Goal: Ask a question

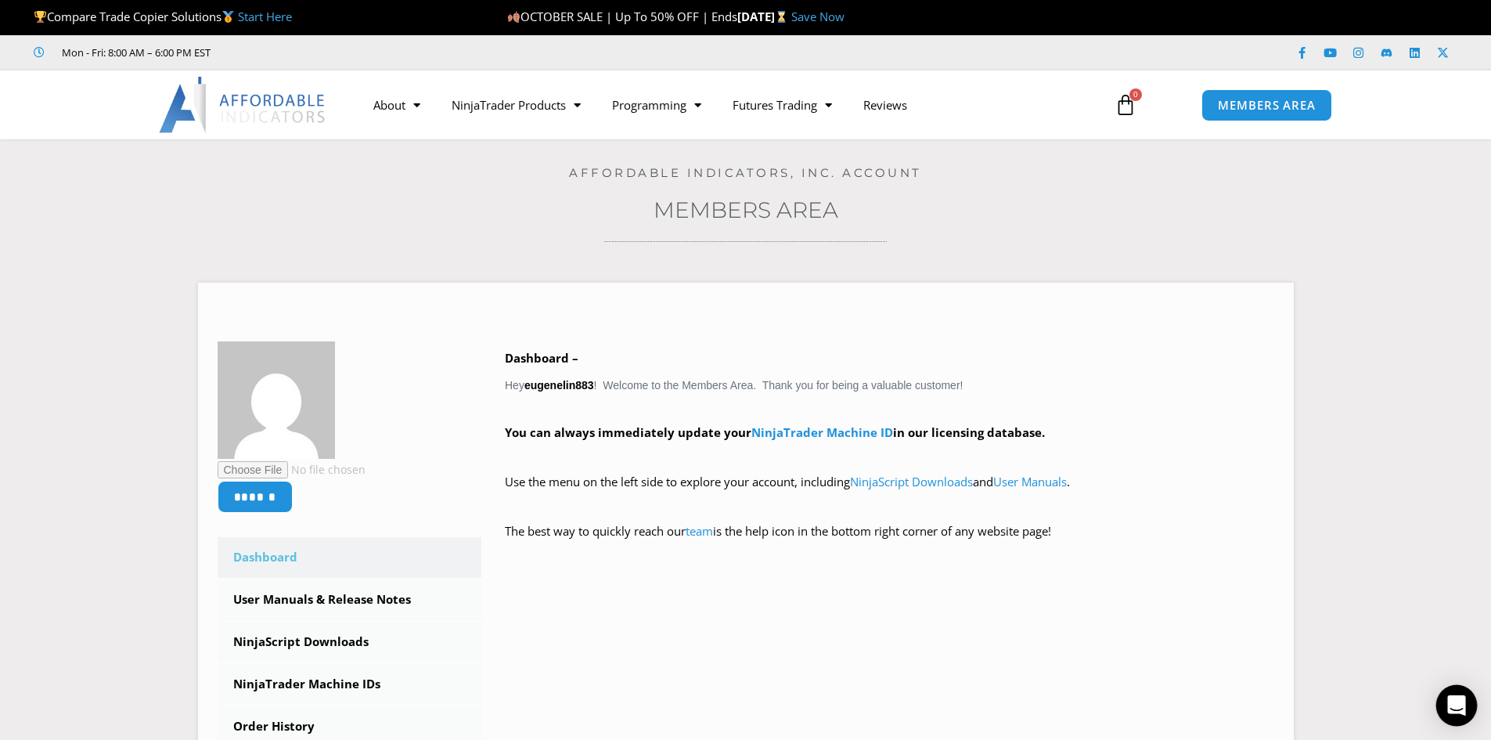
click at [1462, 703] on icon "Open Intercom Messenger" at bounding box center [1457, 705] width 18 height 20
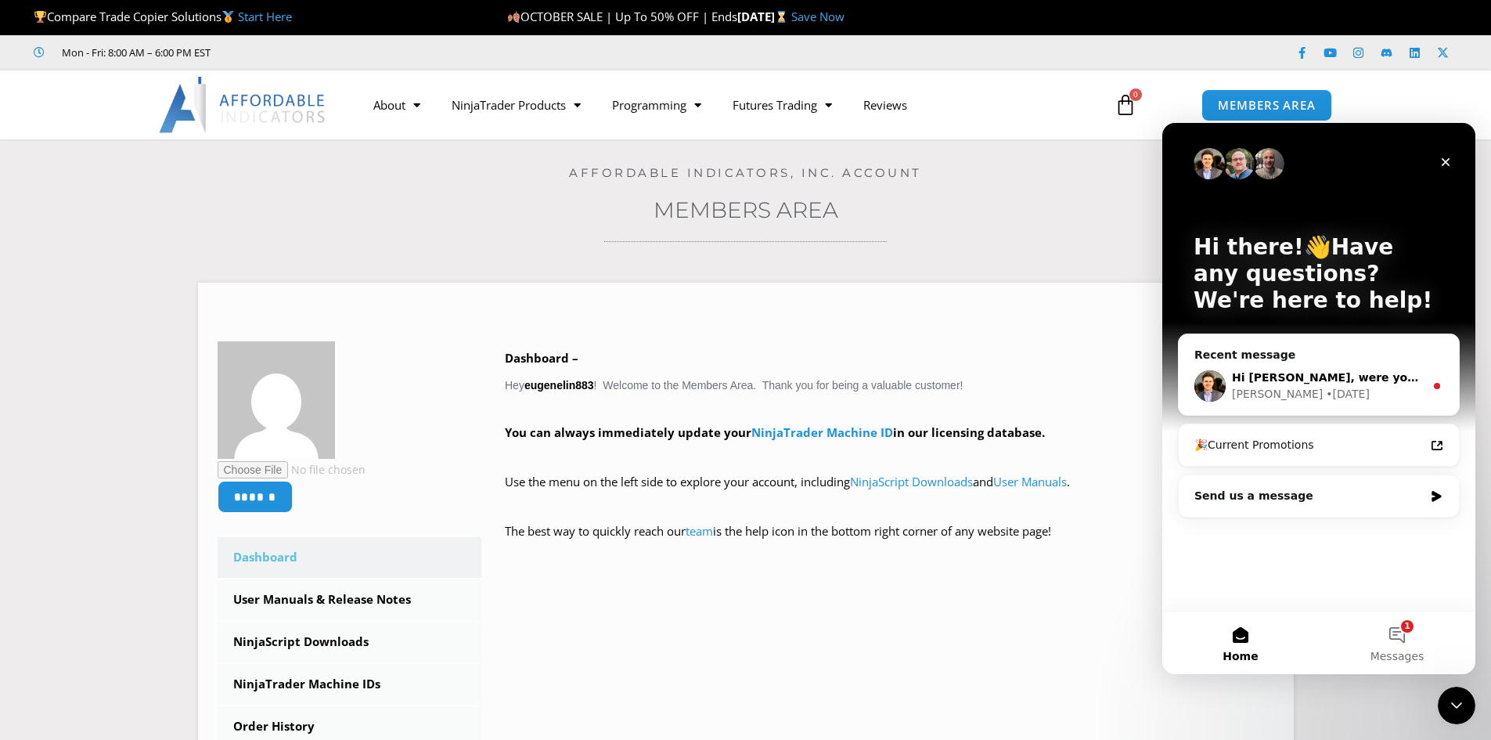
click at [1311, 380] on span "Hi Yueh, were you able to get this resolved?" at bounding box center [1404, 377] width 345 height 13
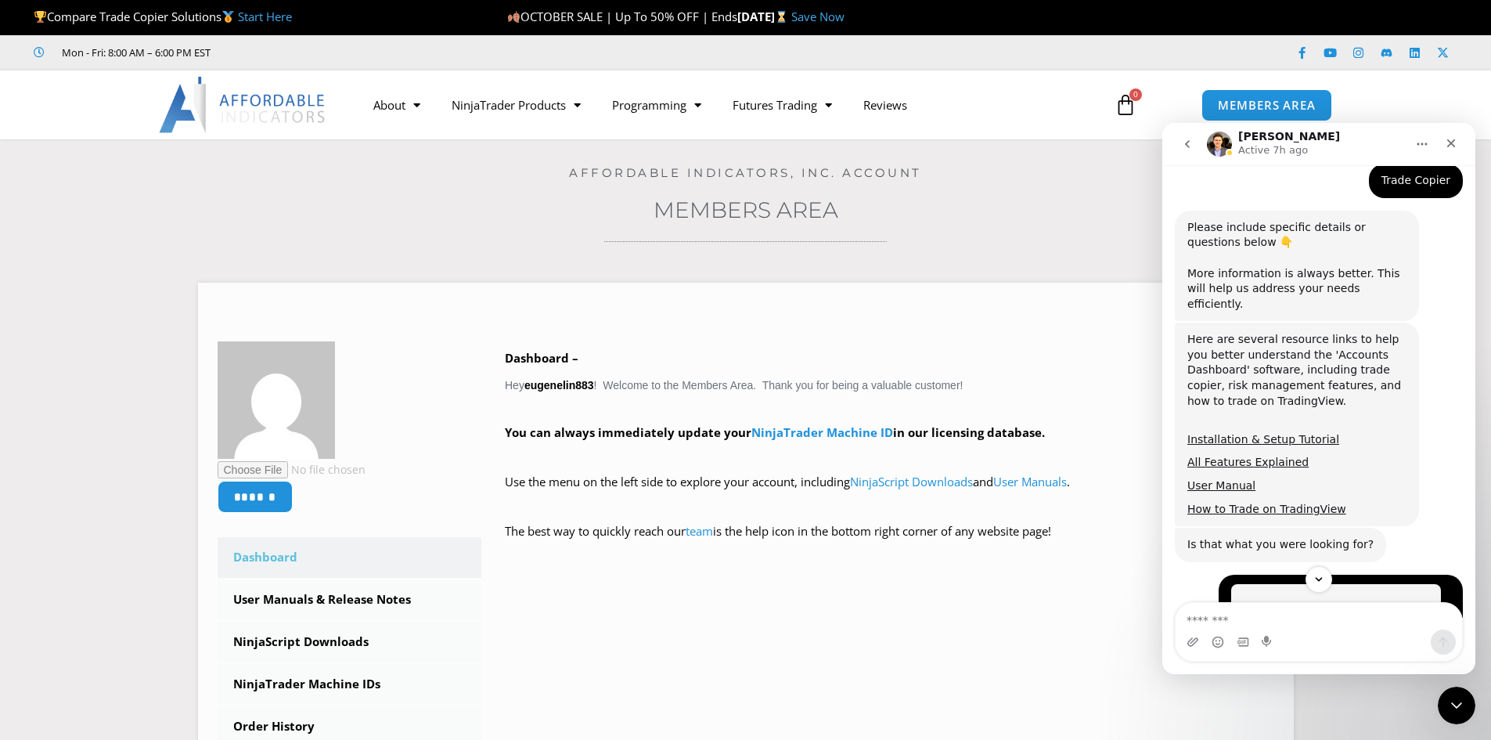
scroll to position [455, 0]
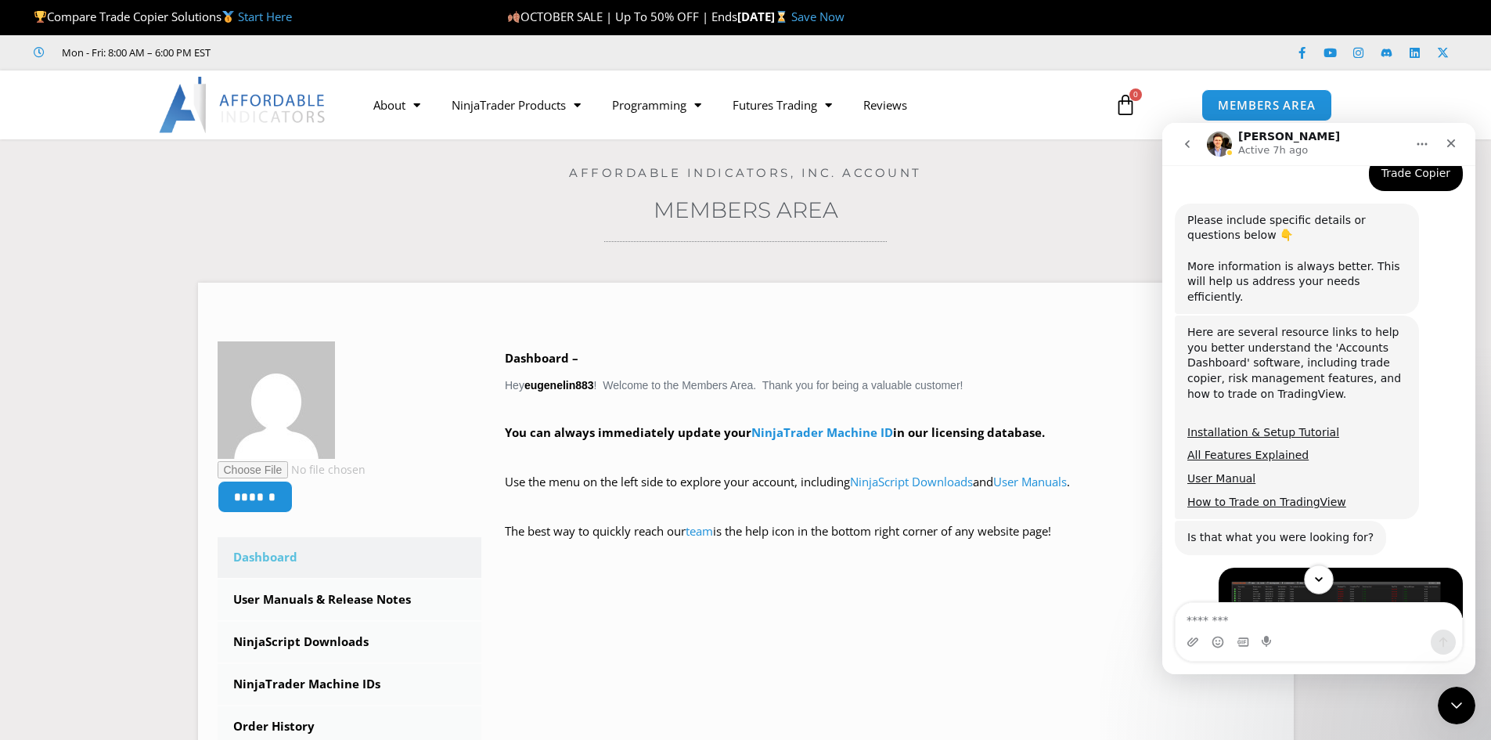
click at [1324, 579] on icon "Scroll to bottom" at bounding box center [1319, 579] width 14 height 14
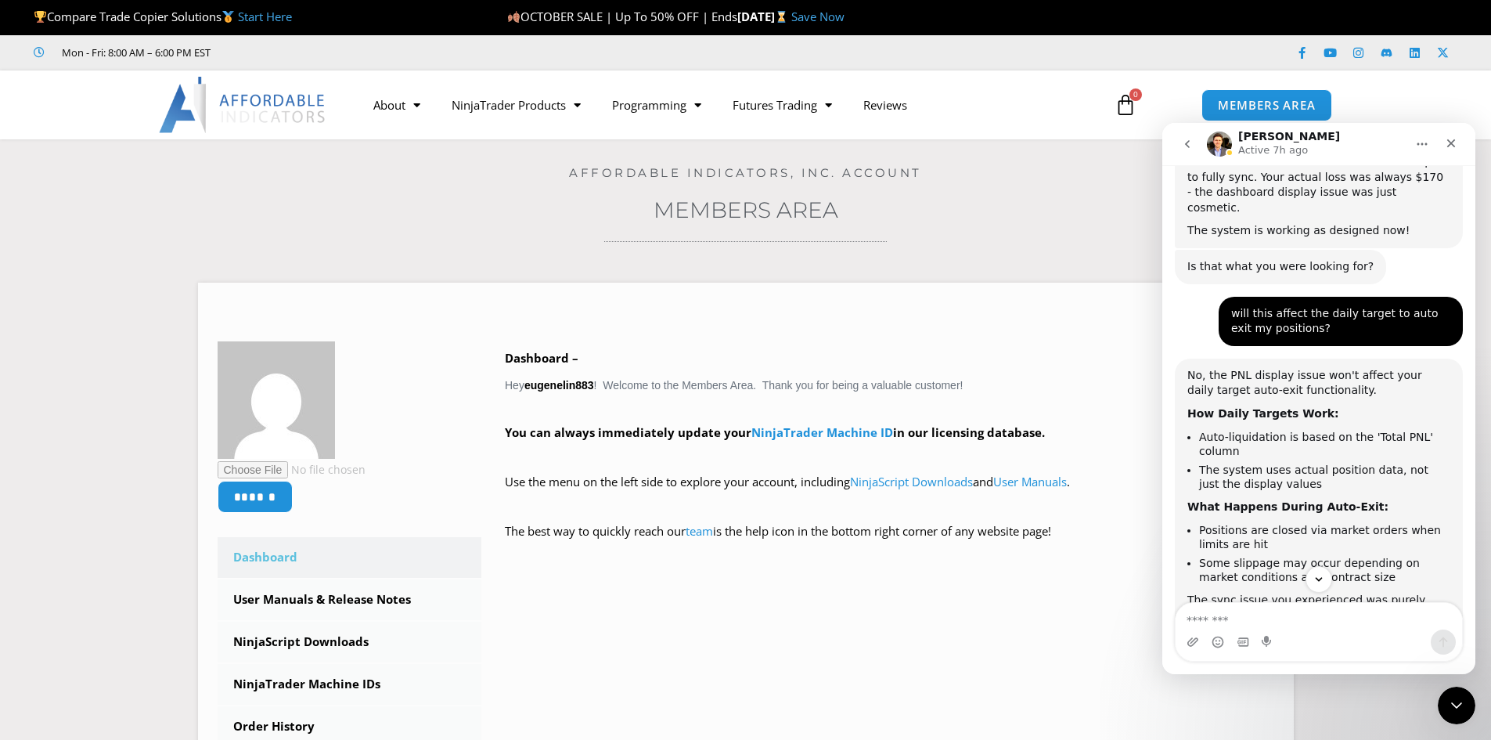
scroll to position [3816, 0]
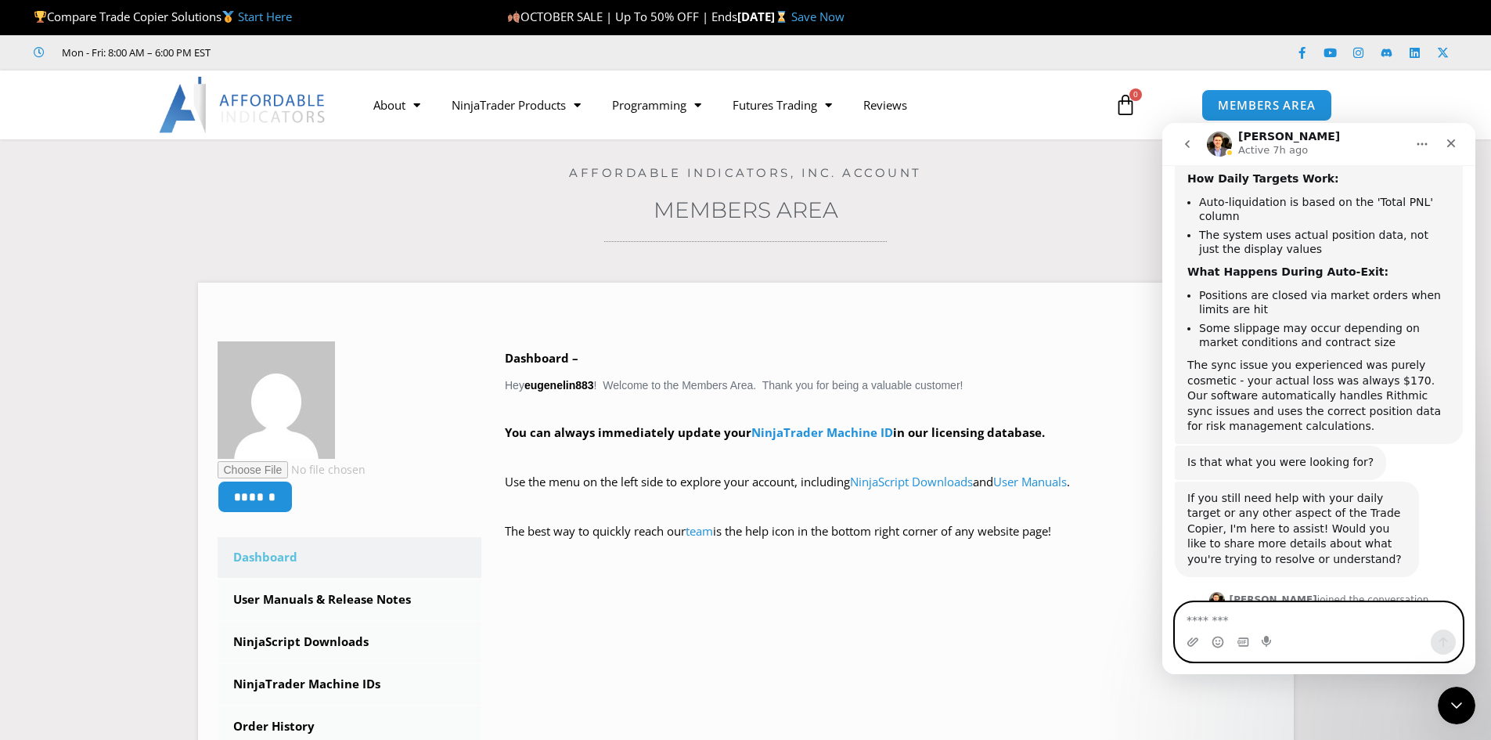
click at [1296, 623] on textarea "Message…" at bounding box center [1319, 616] width 287 height 27
type textarea "*"
type textarea "***"
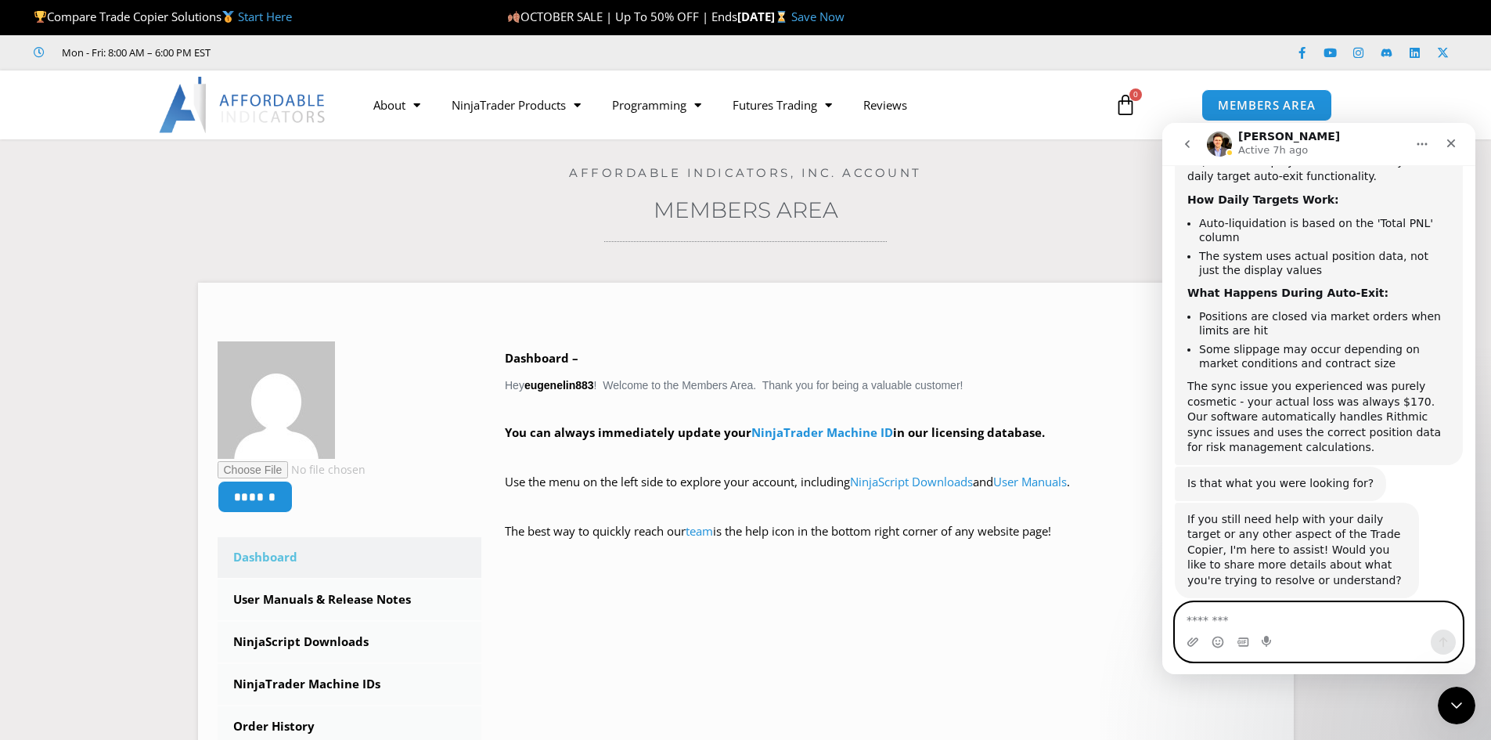
scroll to position [3904, 0]
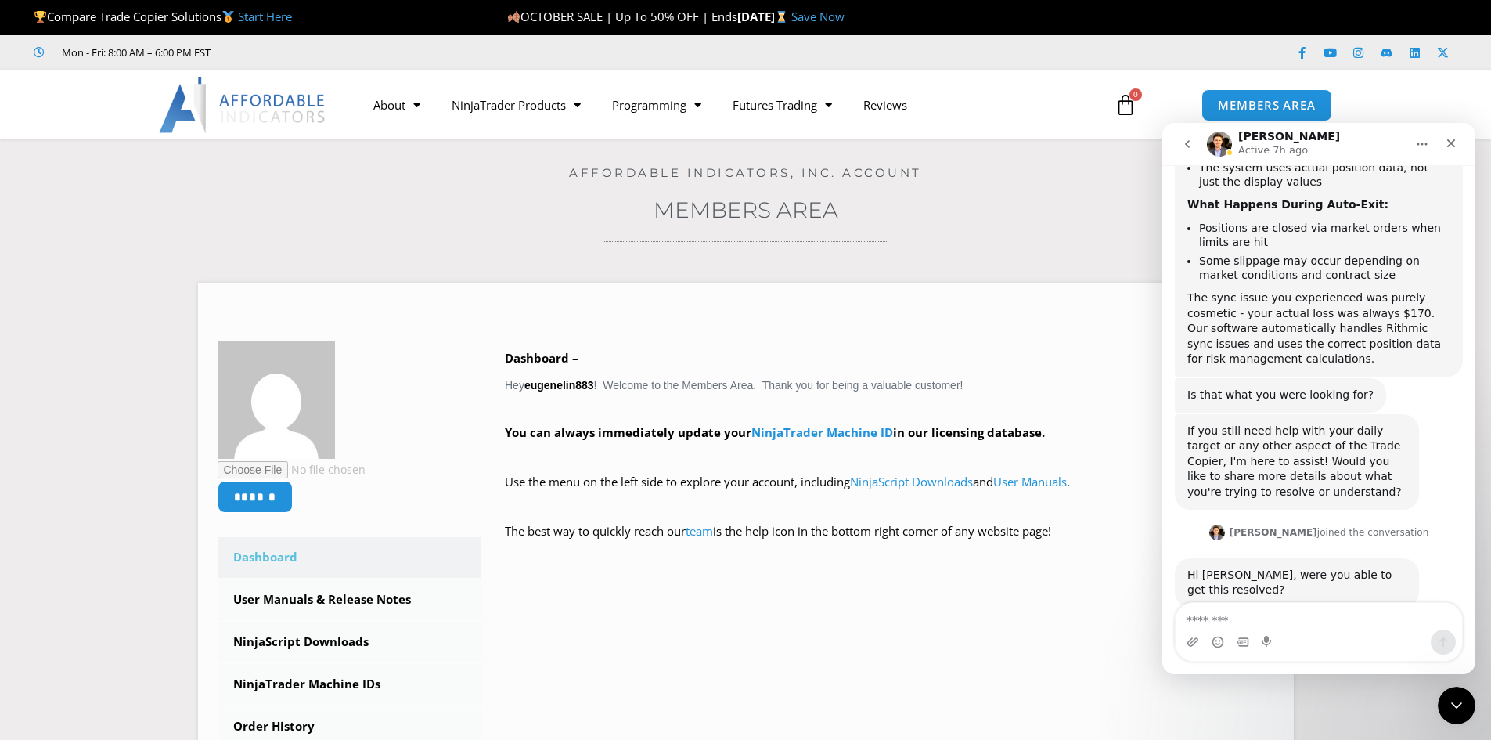
click at [1188, 147] on icon "go back" at bounding box center [1187, 144] width 5 height 8
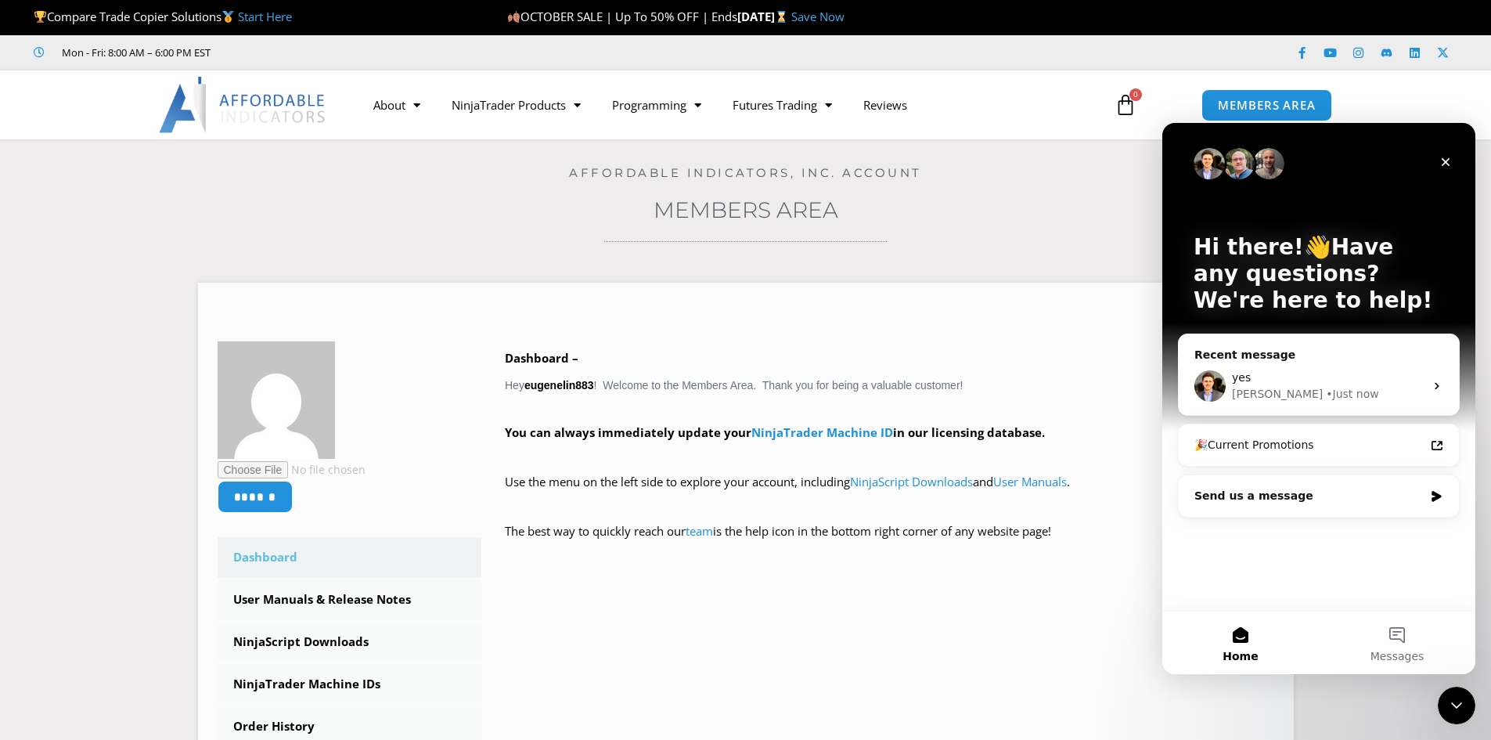
scroll to position [0, 0]
click at [1263, 499] on div "Send us a message" at bounding box center [1309, 496] width 229 height 16
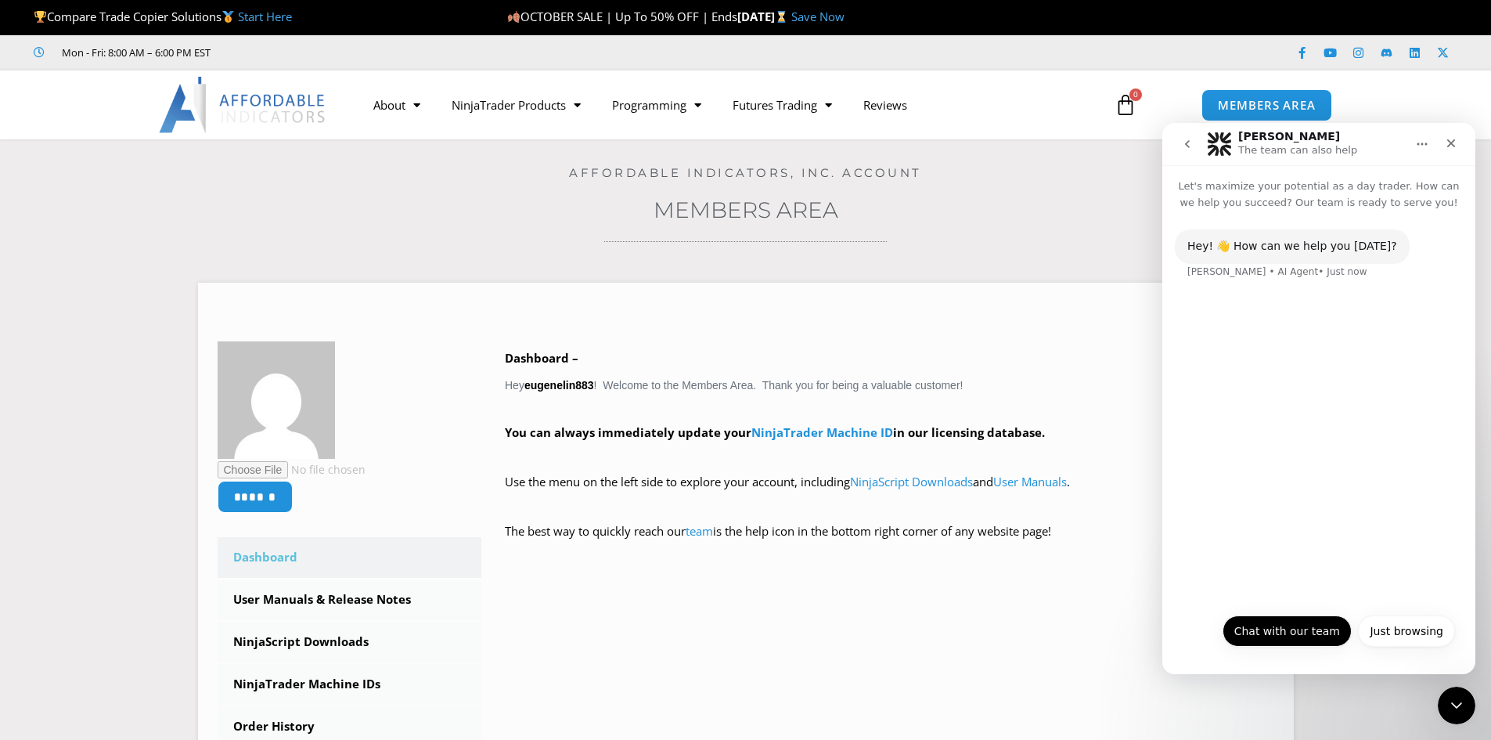
click at [1289, 630] on button "Chat with our team" at bounding box center [1287, 630] width 129 height 31
click at [1297, 636] on button "Chat with our team" at bounding box center [1287, 630] width 129 height 31
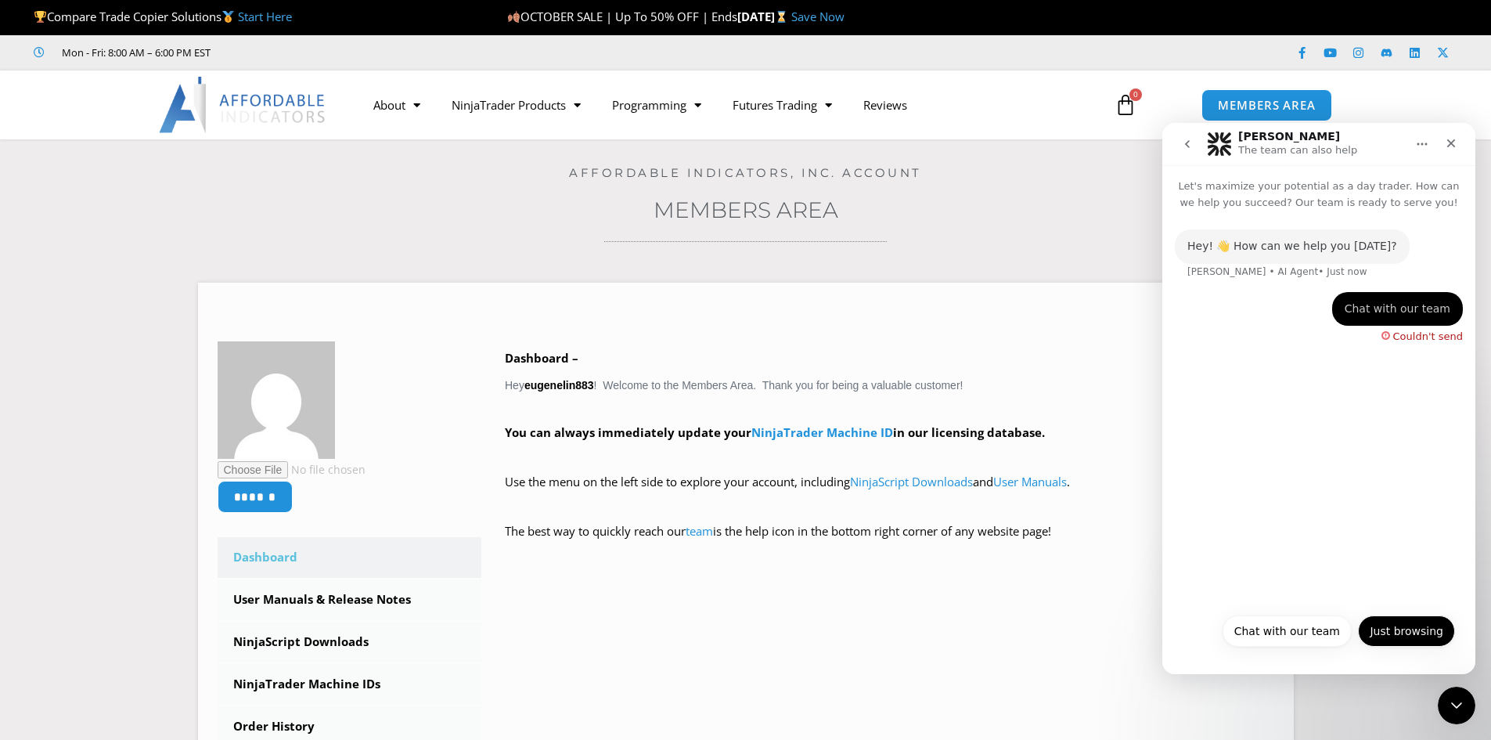
click at [1406, 633] on button "Just browsing" at bounding box center [1406, 630] width 97 height 31
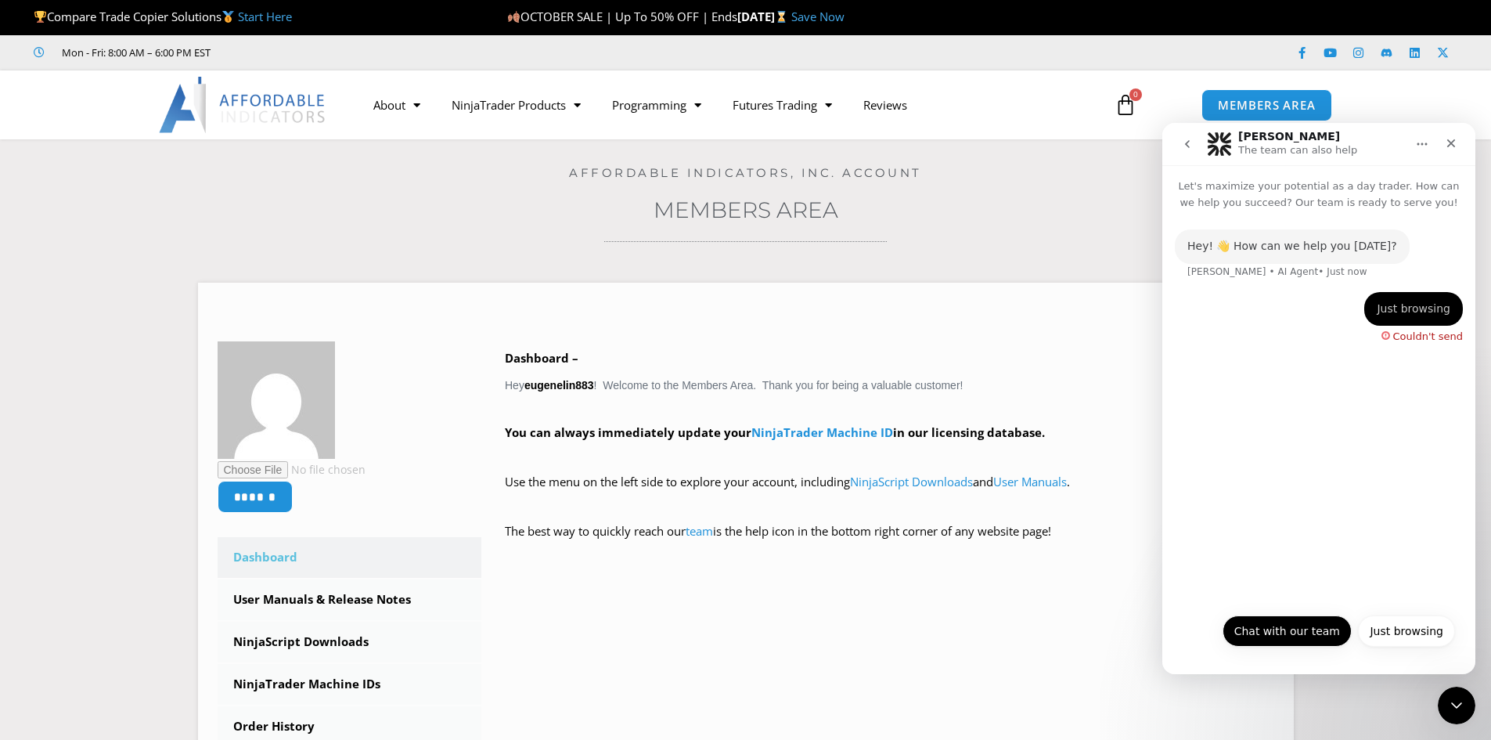
click at [1310, 638] on button "Chat with our team" at bounding box center [1287, 630] width 129 height 31
click at [1270, 626] on button "Chat with our team" at bounding box center [1287, 630] width 129 height 31
click at [1419, 148] on icon "Home" at bounding box center [1422, 144] width 13 height 13
click at [1286, 396] on div "Hey! 👋 How can we help you [DATE]? [PERSON_NAME] • AI Agent • 3m ago Chat with …" at bounding box center [1319, 408] width 313 height 395
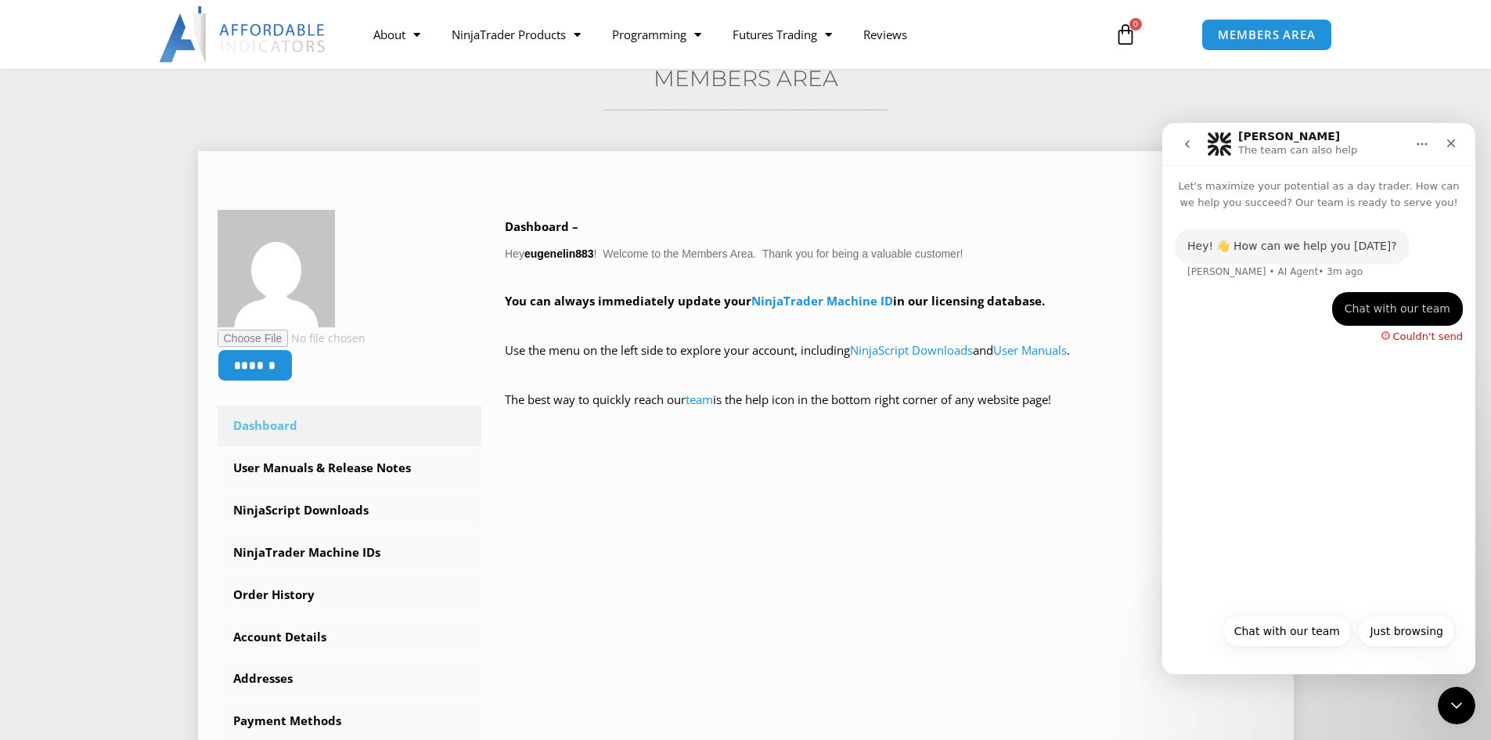
scroll to position [157, 0]
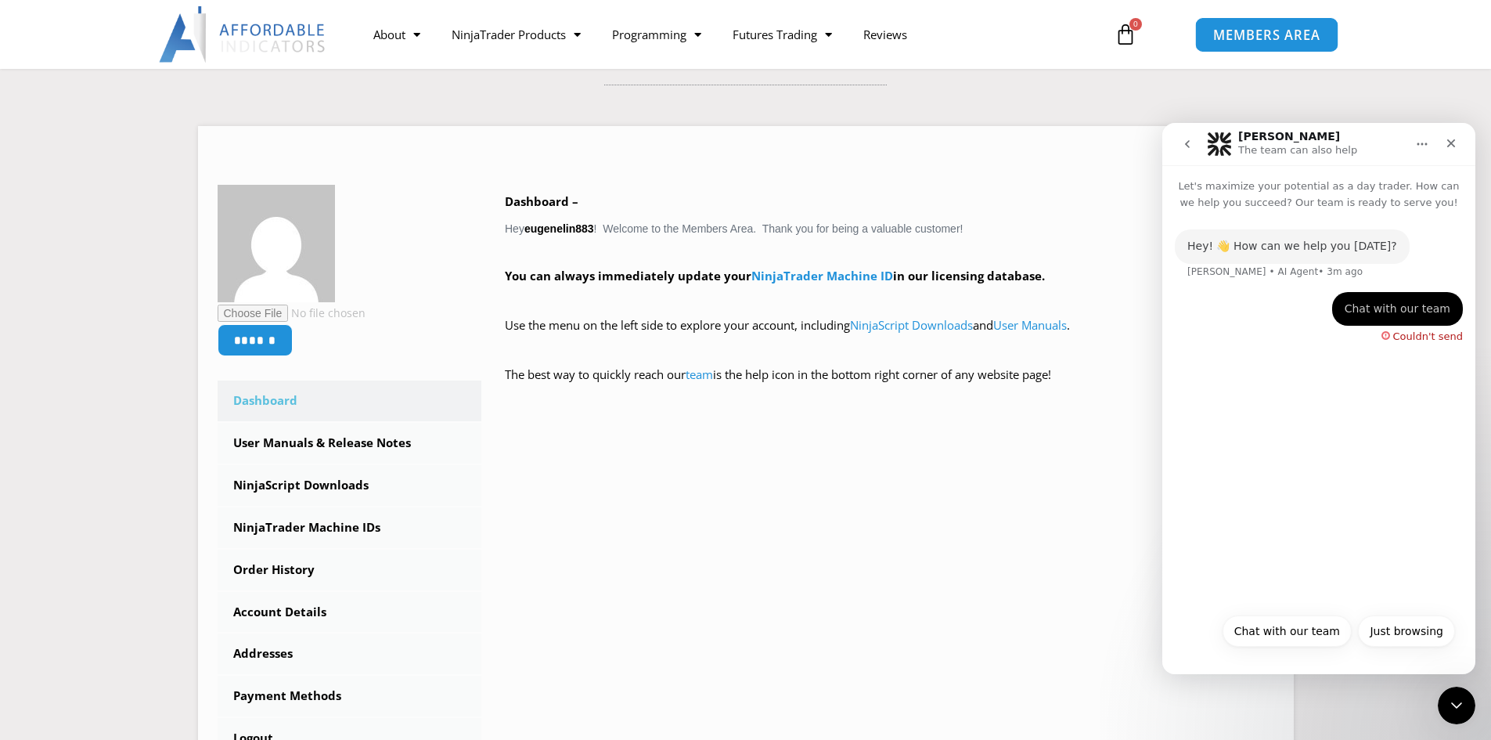
click at [1261, 33] on span "MEMBERS AREA" at bounding box center [1266, 34] width 107 height 13
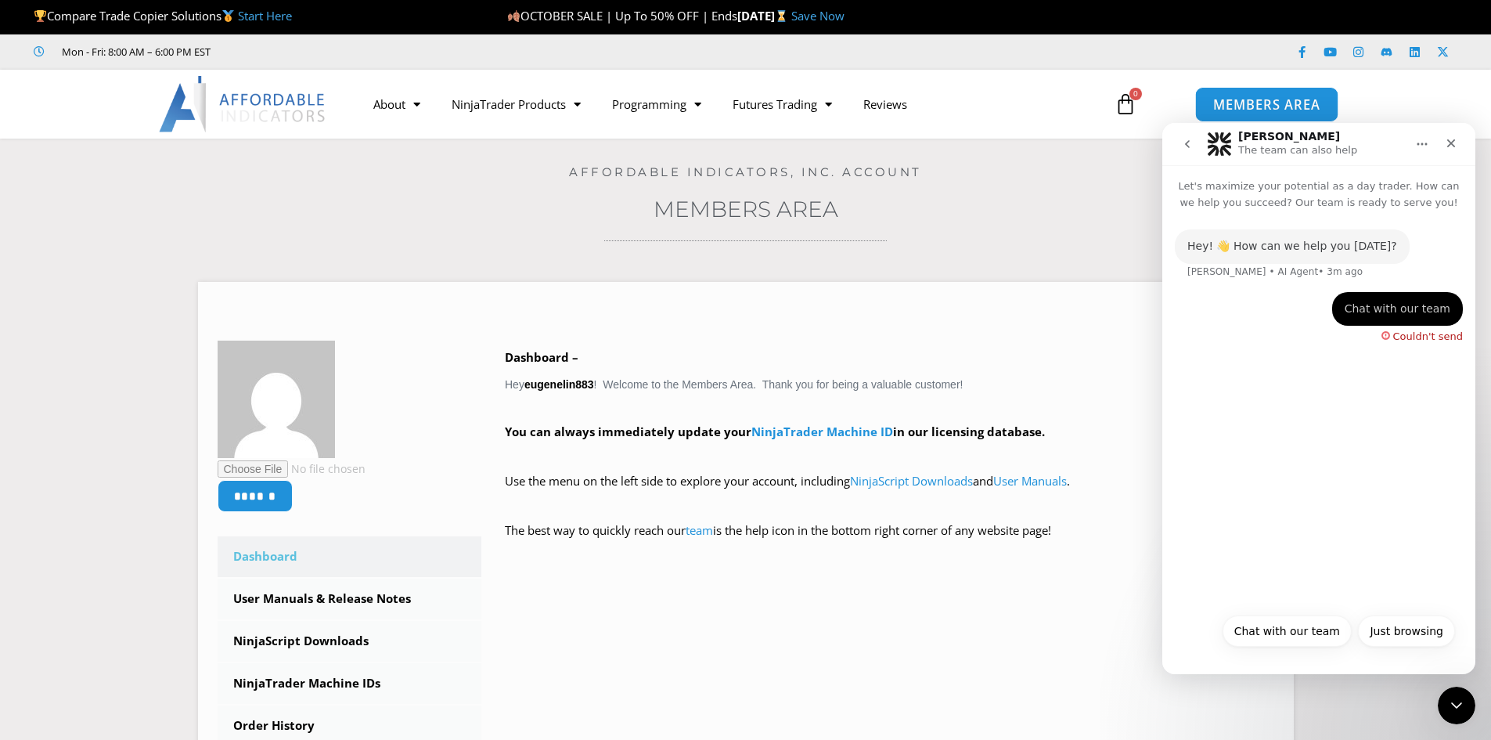
scroll to position [0, 0]
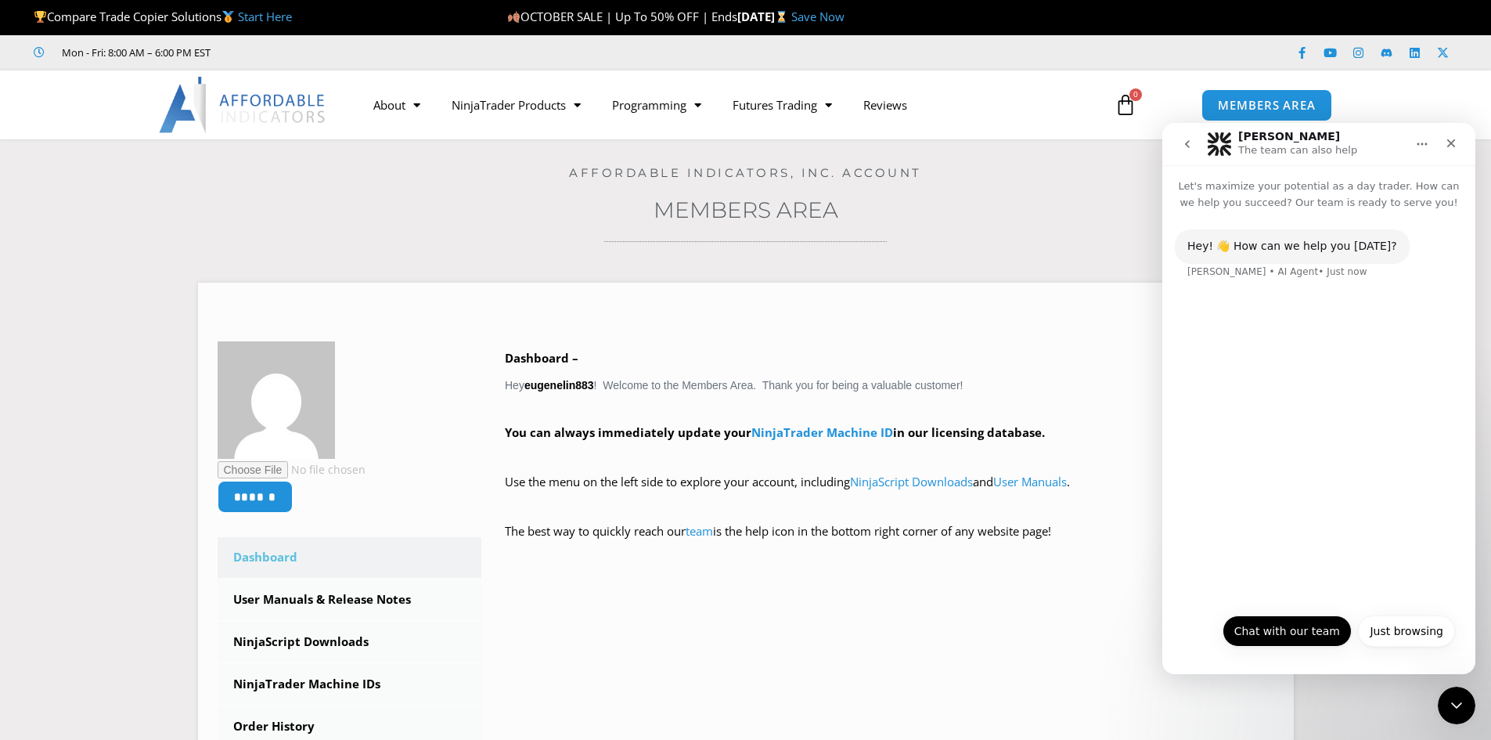
click at [1298, 629] on button "Chat with our team" at bounding box center [1287, 630] width 129 height 31
